Goal: Find specific fact: Find specific fact

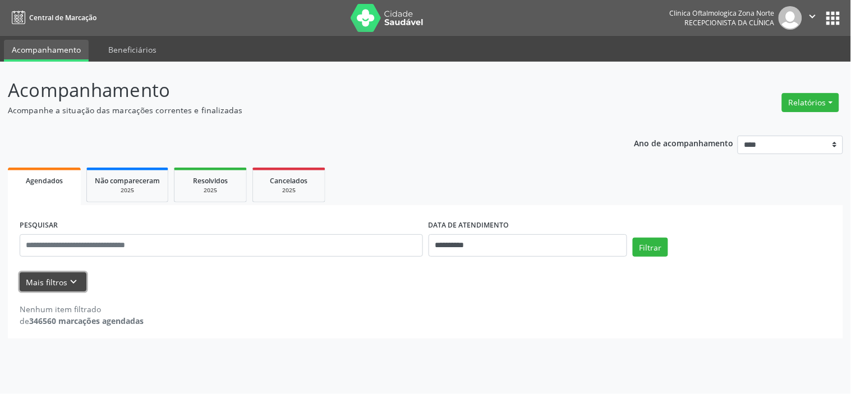
click at [77, 284] on icon "keyboard_arrow_down" at bounding box center [74, 282] width 12 height 12
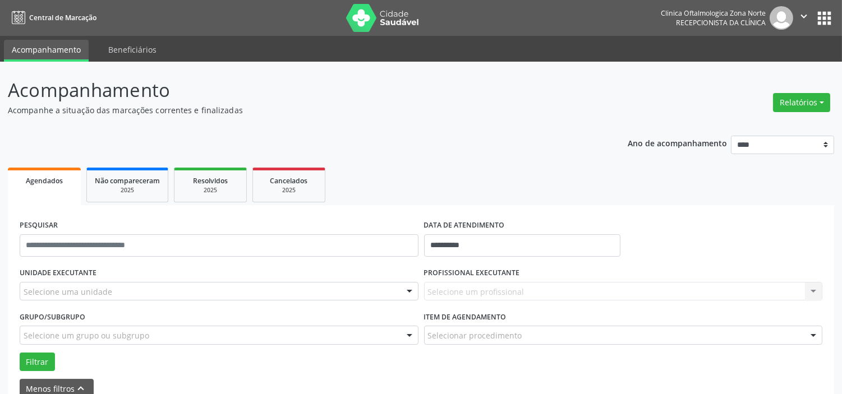
click at [129, 284] on div "Selecione uma unidade" at bounding box center [219, 291] width 399 height 19
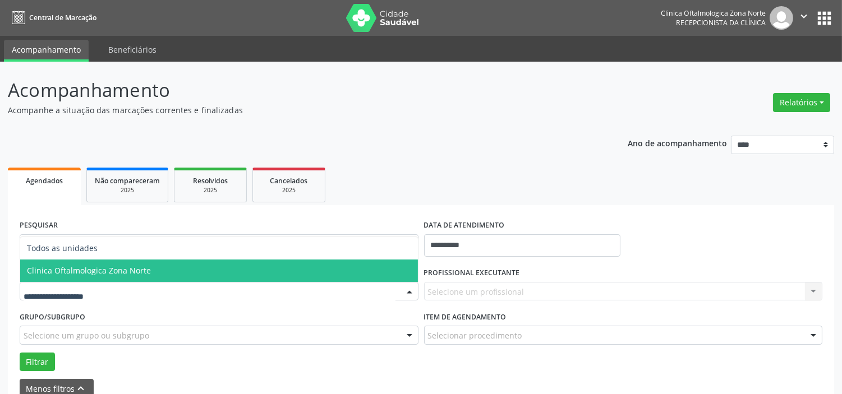
click at [134, 270] on span "Clinica Oftalmologica Zona Norte" at bounding box center [89, 270] width 124 height 11
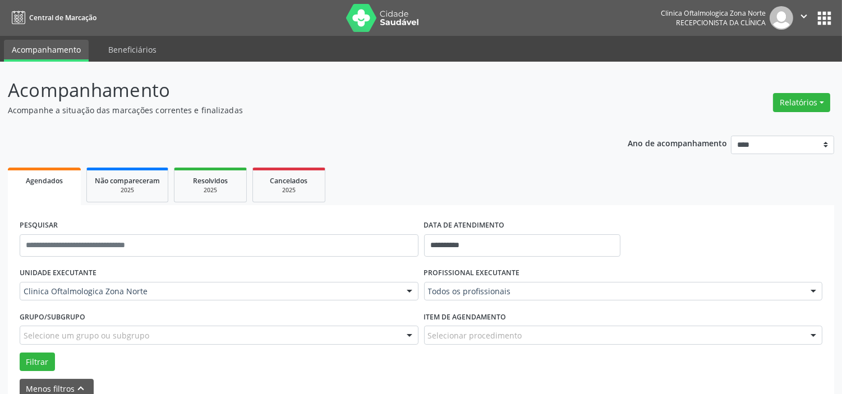
click at [146, 338] on div "Selecione um grupo ou subgrupo" at bounding box center [219, 335] width 399 height 19
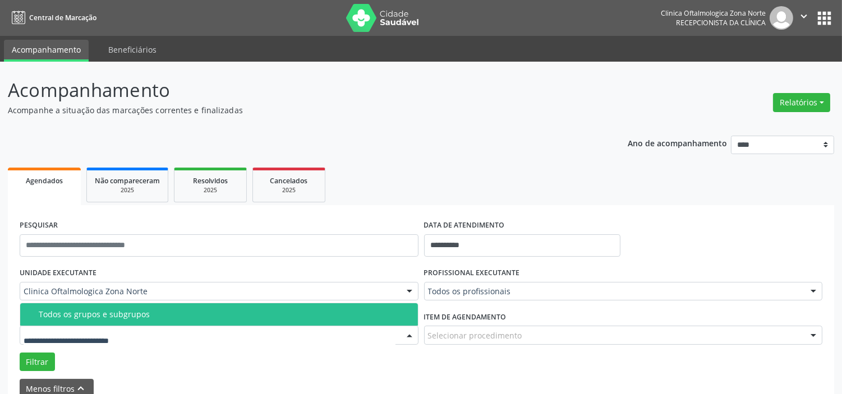
click at [148, 318] on div "Todos os grupos e subgrupos" at bounding box center [225, 314] width 372 height 9
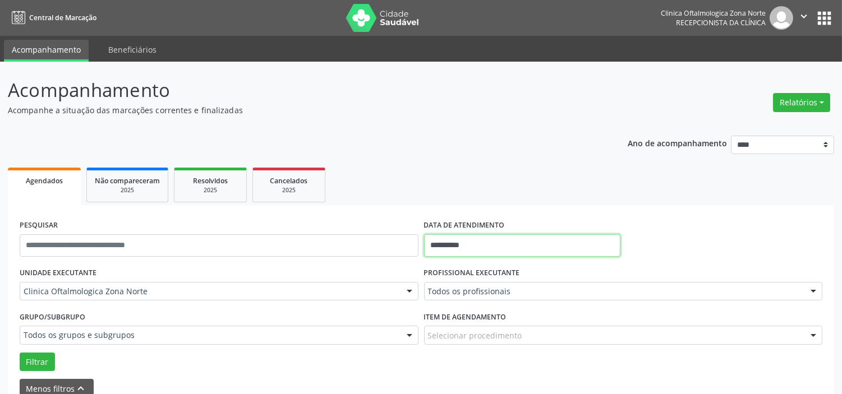
click at [488, 250] on input "**********" at bounding box center [522, 245] width 196 height 22
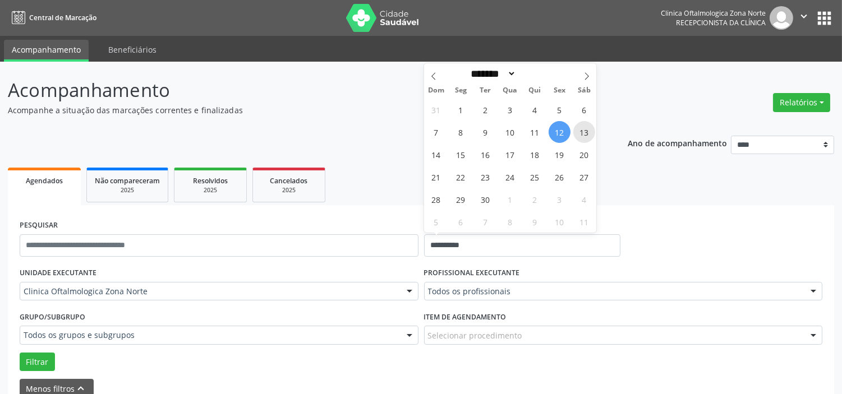
click at [581, 130] on span "13" at bounding box center [584, 132] width 22 height 22
type input "**********"
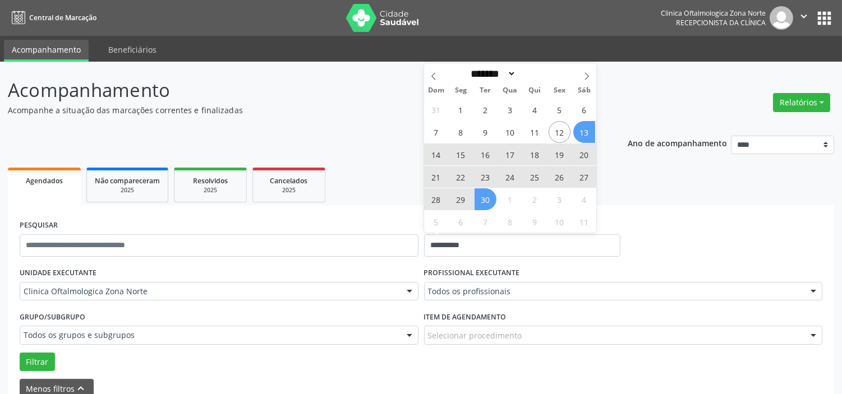
click at [489, 200] on span "30" at bounding box center [486, 199] width 22 height 22
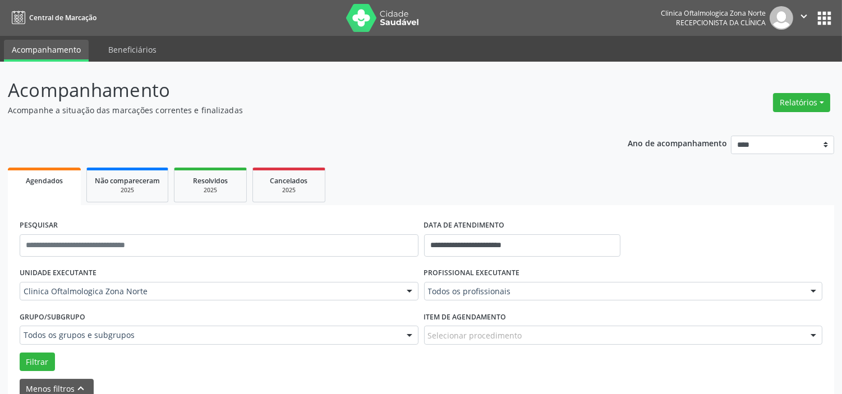
click at [428, 286] on input "text" at bounding box center [428, 297] width 0 height 22
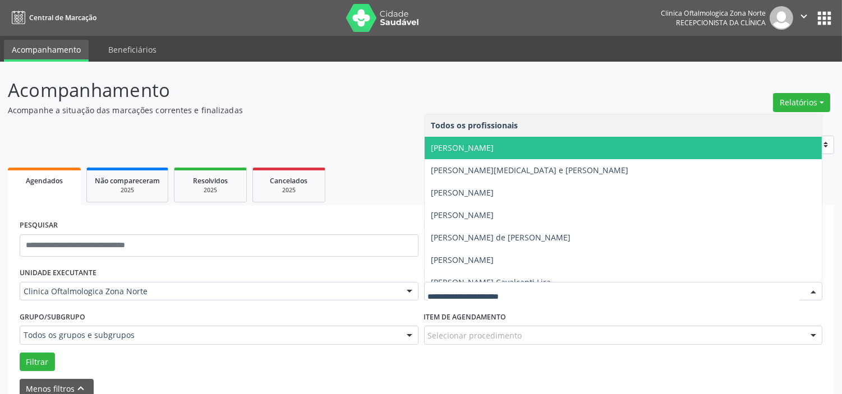
click at [477, 149] on span "[PERSON_NAME]" at bounding box center [462, 147] width 63 height 11
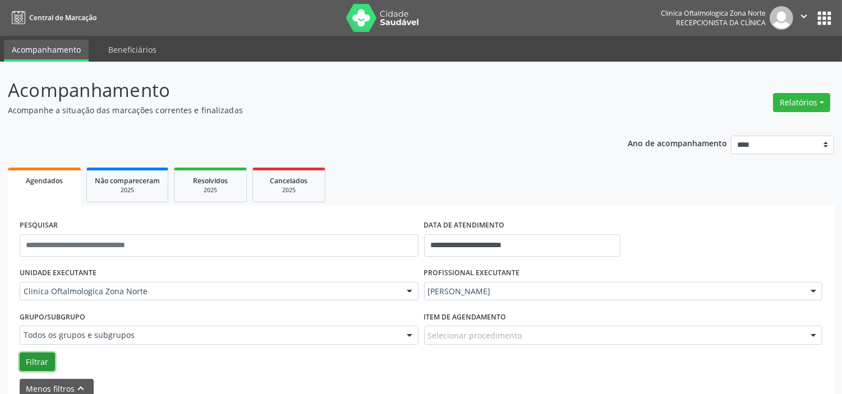
click at [34, 358] on button "Filtrar" at bounding box center [37, 362] width 35 height 19
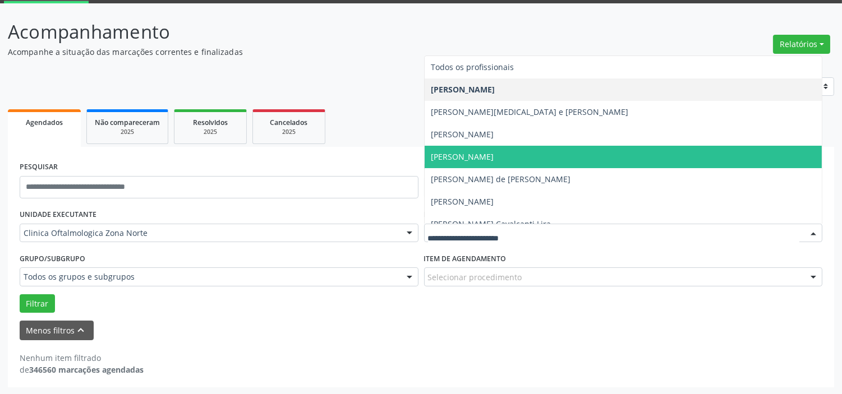
scroll to position [57, 0]
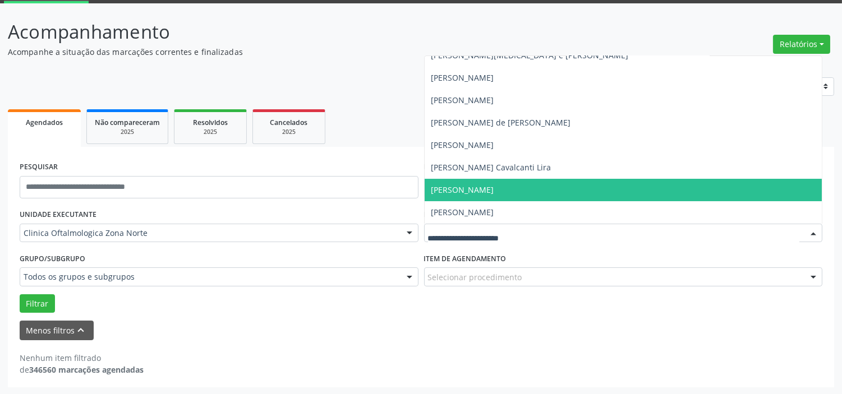
click at [463, 191] on span "[PERSON_NAME]" at bounding box center [462, 190] width 63 height 11
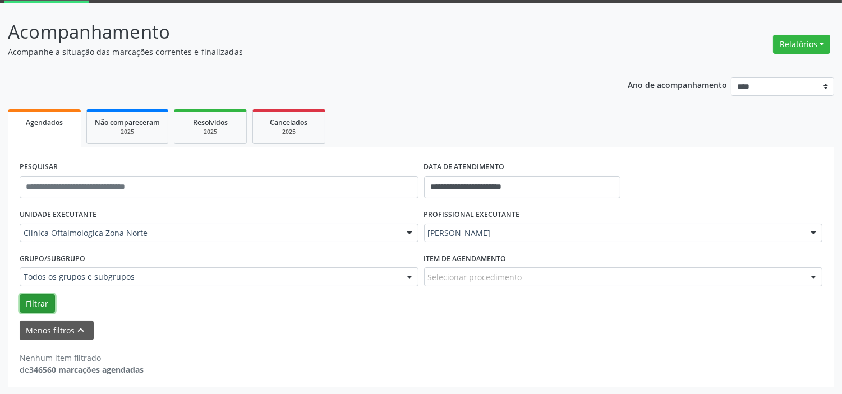
click at [34, 295] on button "Filtrar" at bounding box center [37, 304] width 35 height 19
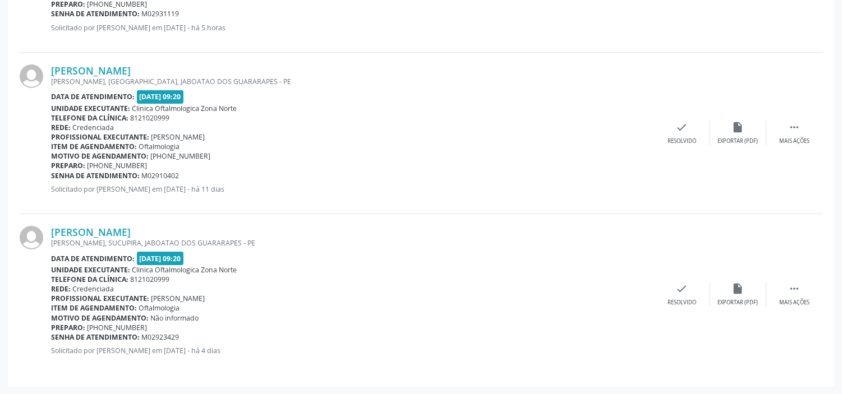
scroll to position [366, 0]
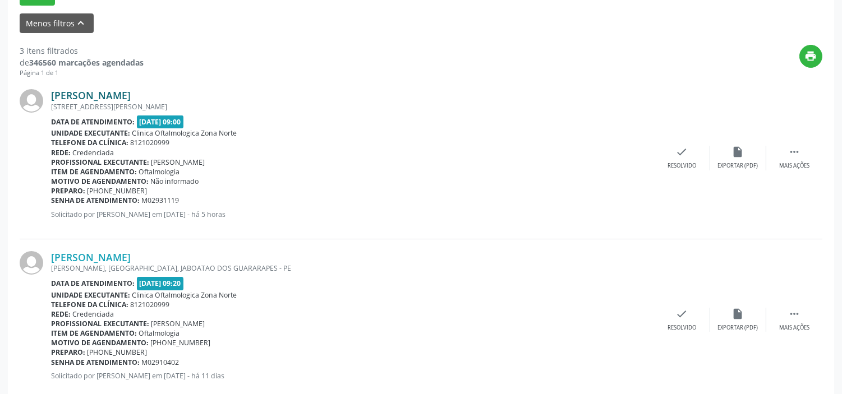
click at [131, 93] on link "[PERSON_NAME]" at bounding box center [91, 95] width 80 height 12
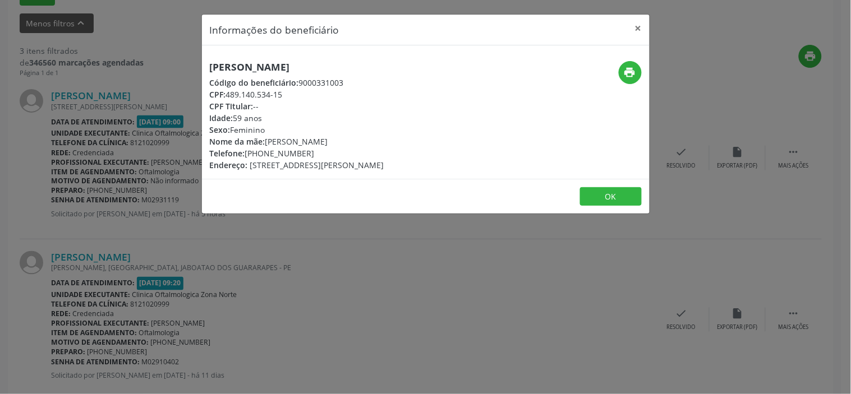
drag, startPoint x: 298, startPoint y: 94, endPoint x: 230, endPoint y: 96, distance: 68.5
click at [230, 96] on div "CPF: 489.140.534-15" at bounding box center [297, 95] width 174 height 12
copy div "489.140.534-15"
click at [279, 59] on div "[PERSON_NAME] Código do beneficiário: 9000331003 CPF: 489.140.534-15 CPF Titula…" at bounding box center [426, 112] width 448 height 134
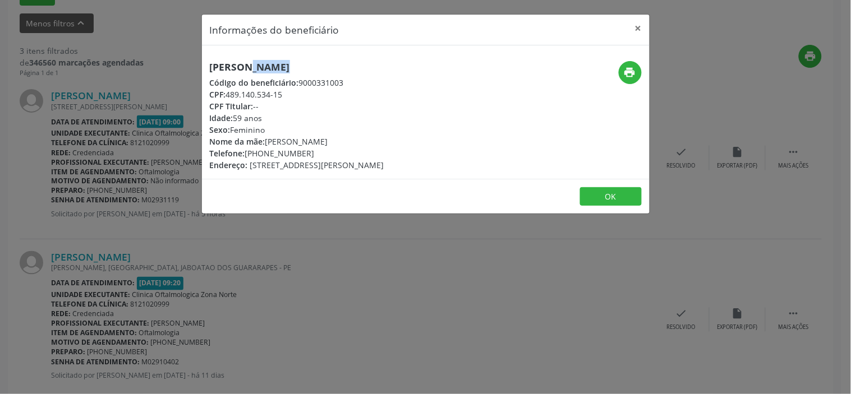
click at [279, 59] on div "[PERSON_NAME] Código do beneficiário: 9000331003 CPF: 489.140.534-15 CPF Titula…" at bounding box center [426, 112] width 448 height 134
copy div "[PERSON_NAME]"
drag, startPoint x: 285, startPoint y: 94, endPoint x: 229, endPoint y: 98, distance: 56.2
click at [229, 98] on div "CPF: 489.140.534-15" at bounding box center [297, 95] width 174 height 12
copy div "489.140.534-15"
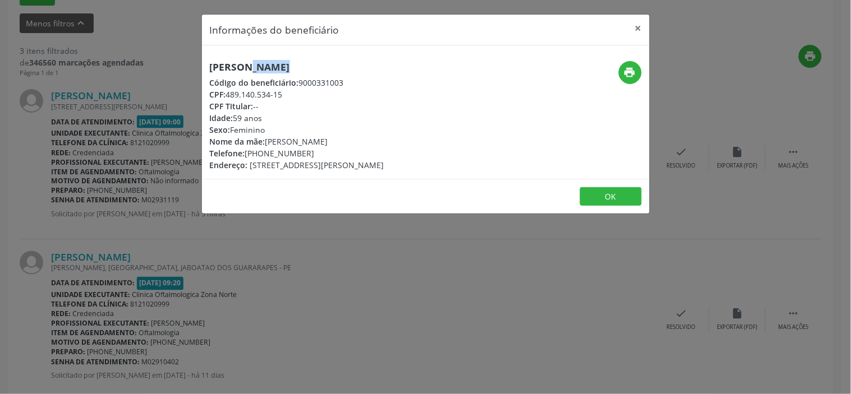
drag, startPoint x: 309, startPoint y: 153, endPoint x: 247, endPoint y: 154, distance: 61.7
click at [247, 154] on div "Telefone: [PHONE_NUMBER]" at bounding box center [297, 154] width 174 height 12
copy div "[PHONE_NUMBER]"
drag, startPoint x: 345, startPoint y: 139, endPoint x: 269, endPoint y: 140, distance: 75.7
click at [269, 140] on div "Nome da mãe: [PERSON_NAME]" at bounding box center [297, 142] width 174 height 12
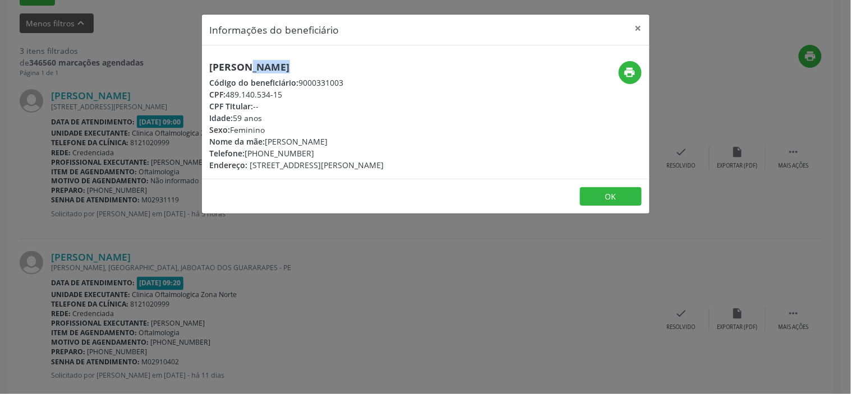
copy div "[PERSON_NAME]"
click at [240, 116] on div "Idade: 59 anos" at bounding box center [297, 118] width 174 height 12
copy div "Idade: 59 anos"
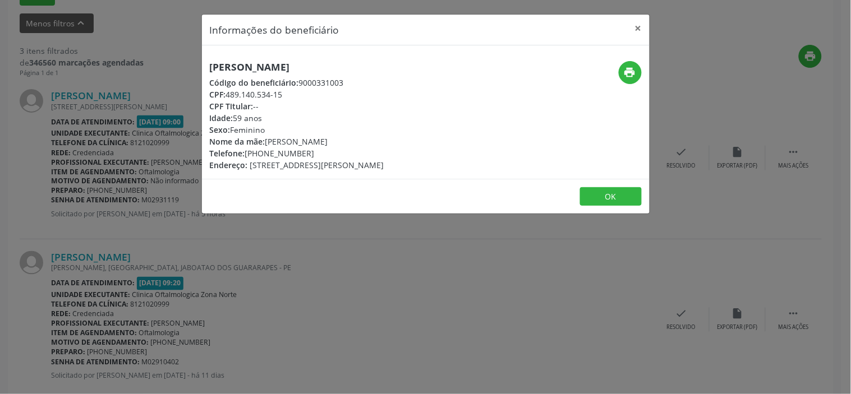
click at [265, 320] on div "Informações do beneficiário × [PERSON_NAME] Código do beneficiário: 9000331003 …" at bounding box center [425, 197] width 851 height 394
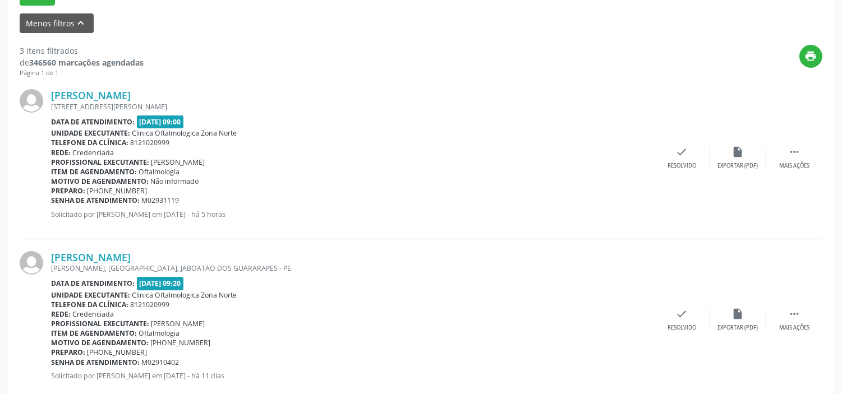
drag, startPoint x: 181, startPoint y: 198, endPoint x: 52, endPoint y: 201, distance: 129.6
click at [52, 201] on div "Senha de atendimento: M02931119" at bounding box center [352, 201] width 603 height 10
copy div "Senha de atendimento: M02931119"
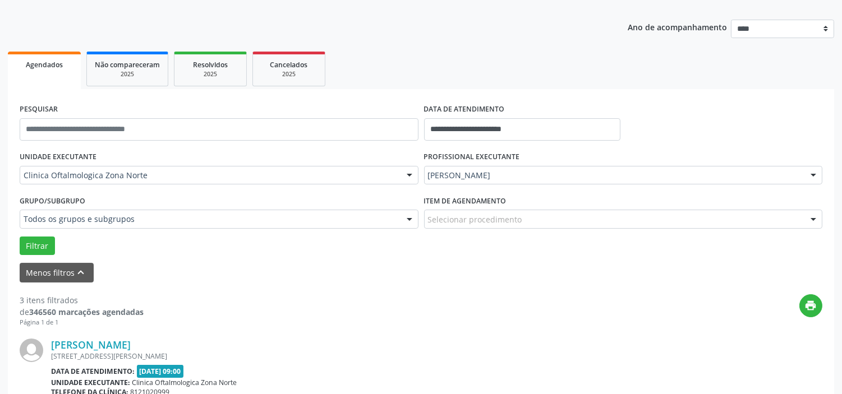
scroll to position [0, 0]
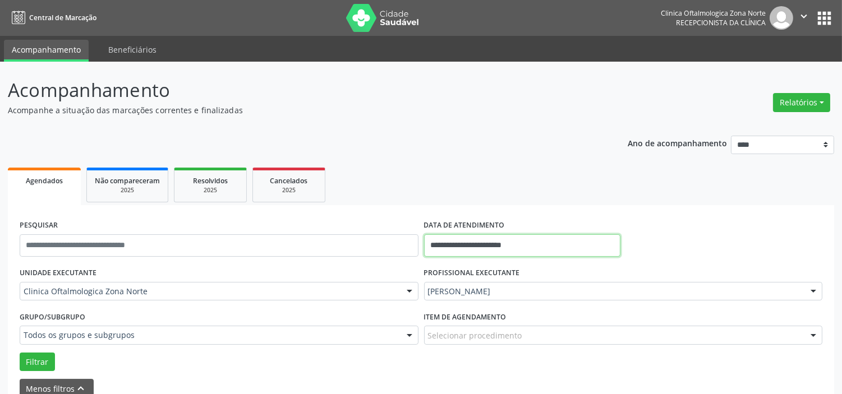
click at [542, 236] on input "**********" at bounding box center [522, 245] width 196 height 22
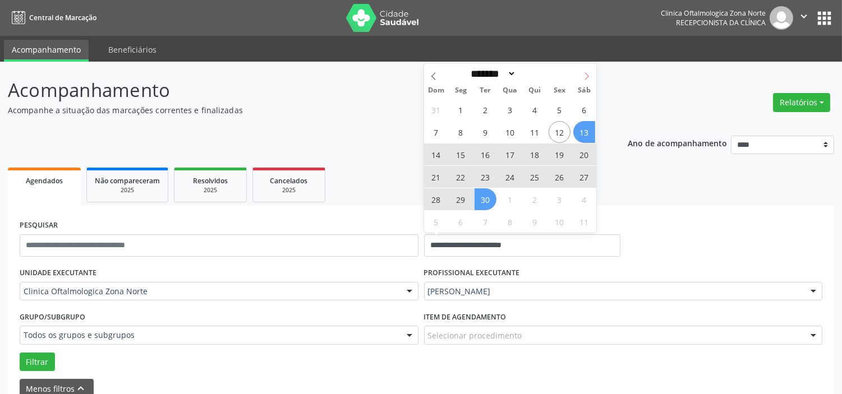
click at [588, 80] on icon at bounding box center [587, 76] width 8 height 8
select select "*"
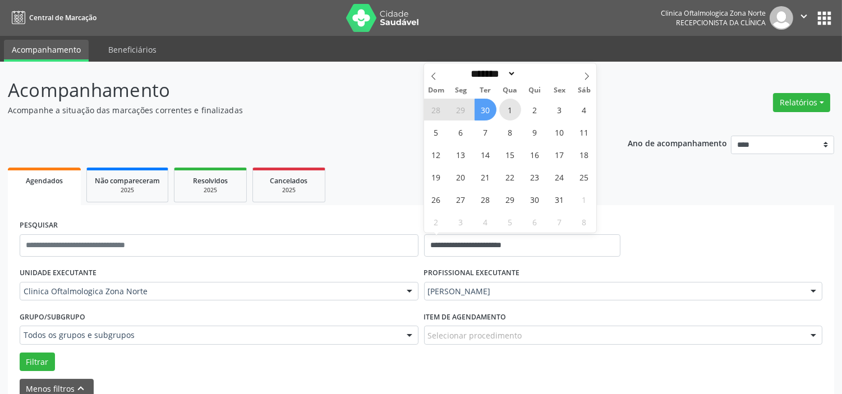
click at [513, 108] on span "1" at bounding box center [510, 110] width 22 height 22
type input "**********"
click at [585, 79] on icon at bounding box center [587, 76] width 8 height 8
select select "**"
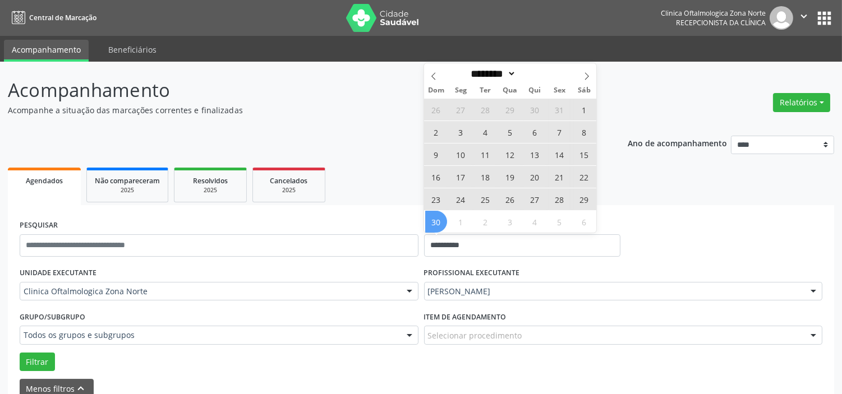
click at [440, 219] on span "30" at bounding box center [436, 222] width 22 height 22
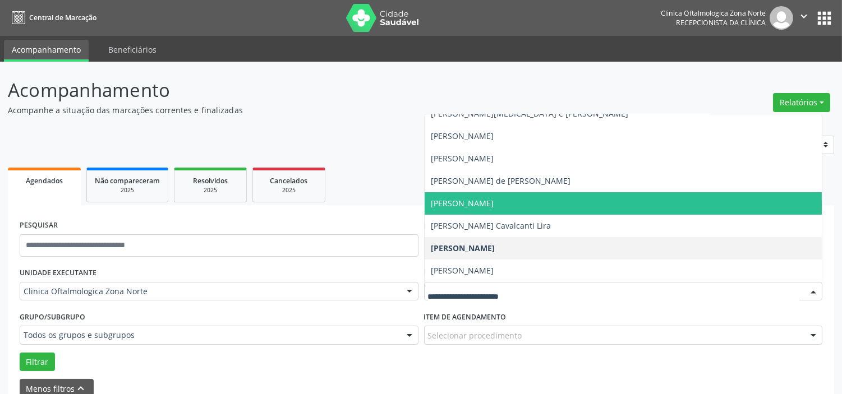
click at [476, 198] on span "[PERSON_NAME]" at bounding box center [462, 203] width 63 height 11
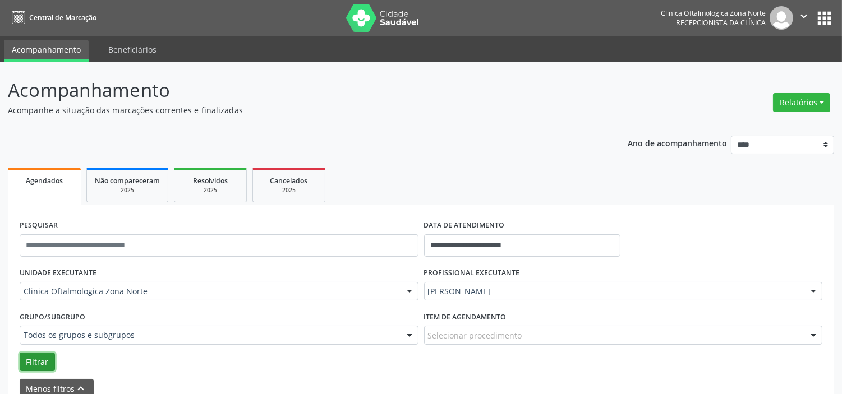
click at [48, 362] on button "Filtrar" at bounding box center [37, 362] width 35 height 19
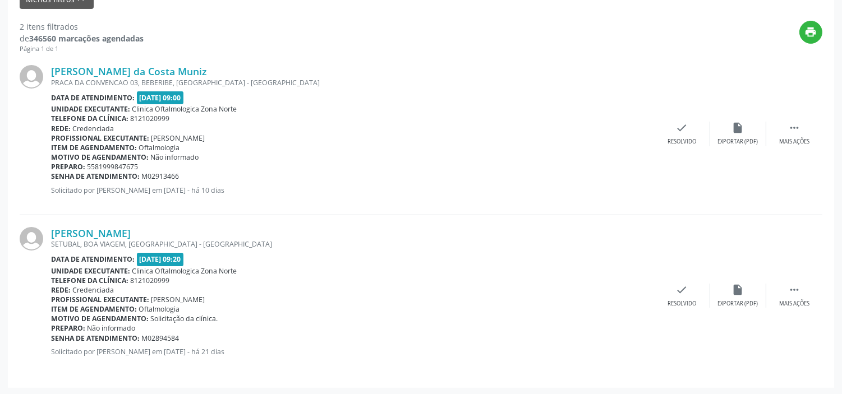
scroll to position [390, 0]
